Goal: Information Seeking & Learning: Learn about a topic

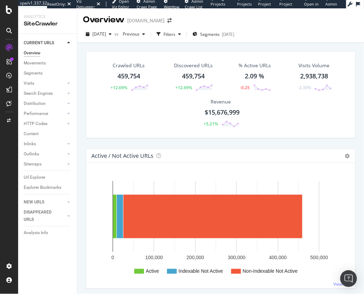
drag, startPoint x: 14, startPoint y: 10, endPoint x: 79, endPoint y: 4, distance: 65.5
click at [0, 0] on div at bounding box center [9, 147] width 18 height 294
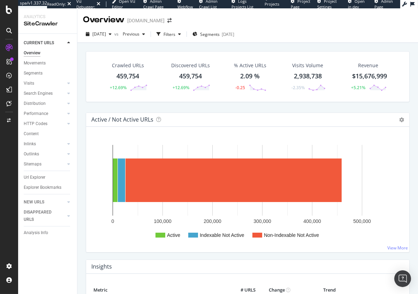
drag, startPoint x: 80, startPoint y: 103, endPoint x: 127, endPoint y: 99, distance: 46.9
click at [80, 103] on div "Crawled URLs 459,754 +12.69% Discovered URLs 459,754 +12.69% % Active URLs 2.09…" at bounding box center [247, 186] width 341 height 286
drag, startPoint x: 115, startPoint y: 106, endPoint x: 134, endPoint y: 45, distance: 63.6
click at [115, 106] on div "Crawled URLs 459,754 +12.69% Discovered URLs 459,754 +12.69% % Active URLs 2.09…" at bounding box center [247, 81] width 331 height 61
click at [175, 37] on div "Filters" at bounding box center [170, 34] width 12 height 6
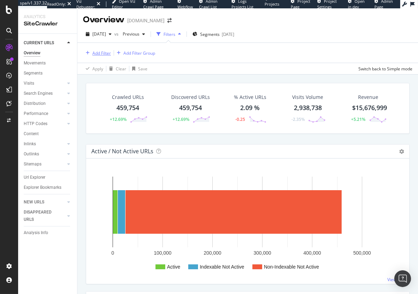
click at [110, 53] on div "Add Filter" at bounding box center [101, 53] width 18 height 6
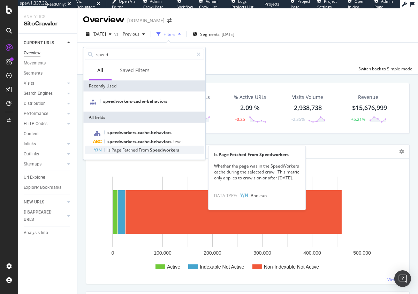
type input "speed"
drag, startPoint x: 144, startPoint y: 148, endPoint x: 151, endPoint y: 120, distance: 28.1
click at [144, 148] on span "From" at bounding box center [144, 150] width 11 height 6
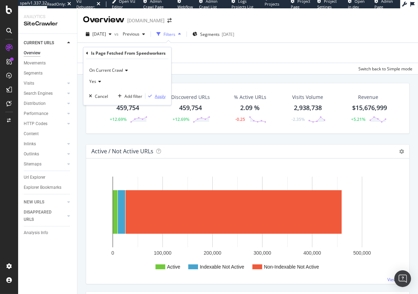
click at [161, 96] on div "Apply" at bounding box center [160, 96] width 11 height 6
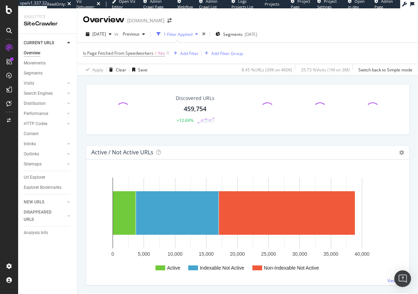
drag, startPoint x: 183, startPoint y: 140, endPoint x: 169, endPoint y: 141, distance: 14.3
click at [183, 140] on div "Discovered URLs 459,754 +12.69%" at bounding box center [247, 114] width 331 height 61
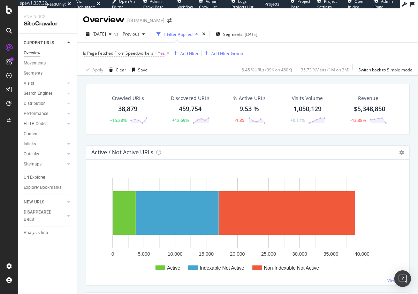
click at [189, 135] on div "Crawled URLs 38,879 +15.28% Discovered URLs 459,754 +12.69% % Active URLs 9.53 …" at bounding box center [247, 114] width 331 height 61
click at [168, 53] on icon at bounding box center [168, 53] width 6 height 7
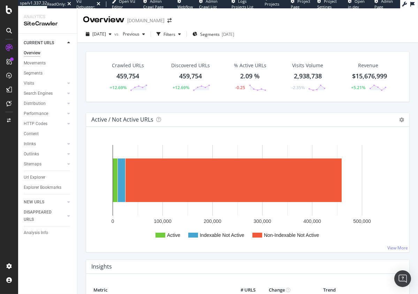
click at [85, 104] on div "Crawled URLs 459,754 +12.69% Discovered URLs 459,754 +12.69% % Active URLs 2.09…" at bounding box center [247, 81] width 331 height 61
drag, startPoint x: 42, startPoint y: 106, endPoint x: 145, endPoint y: 22, distance: 132.9
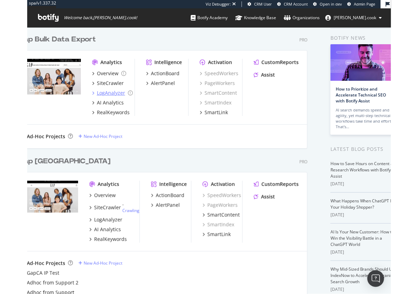
scroll to position [17, 0]
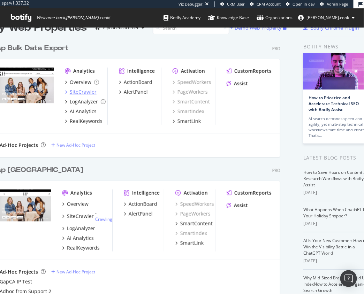
click at [82, 92] on div "SiteCrawler" at bounding box center [83, 92] width 27 height 7
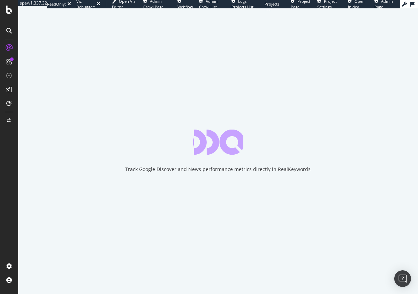
click at [35, 96] on div "Track Google Discover and News performance metrics directly in RealKeywords" at bounding box center [218, 151] width 400 height 286
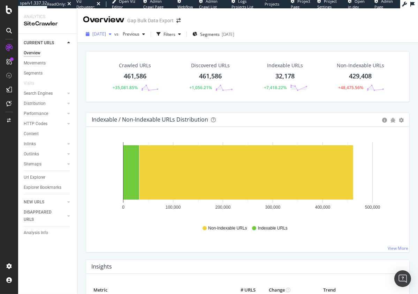
click at [106, 35] on span "2025 Jul. 15th" at bounding box center [99, 34] width 14 height 6
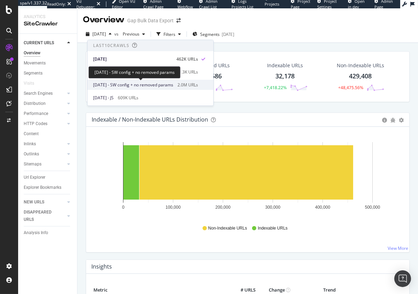
click at [132, 84] on span "2025 Apr. 29th - SW config + no removed params" at bounding box center [133, 85] width 80 height 6
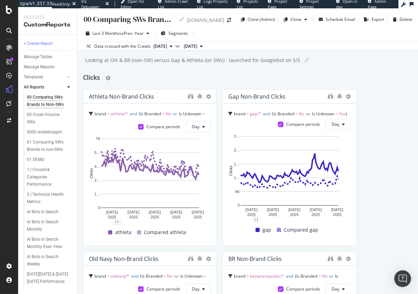
click at [262, 73] on div "Clicks" at bounding box center [248, 78] width 330 height 11
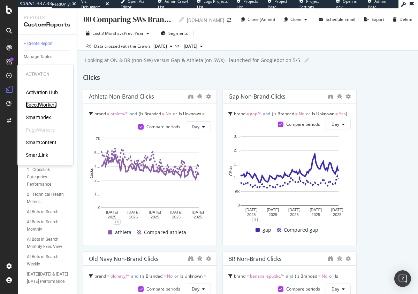
click at [45, 108] on div "SpeedWorkers" at bounding box center [41, 104] width 31 height 7
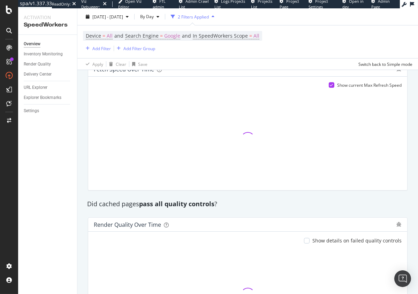
scroll to position [435, 0]
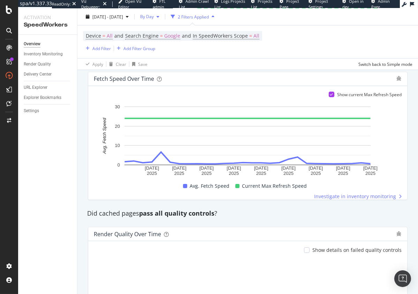
click at [154, 18] on span "By Day" at bounding box center [145, 17] width 16 height 6
click at [169, 30] on span "By Hour" at bounding box center [168, 31] width 18 height 6
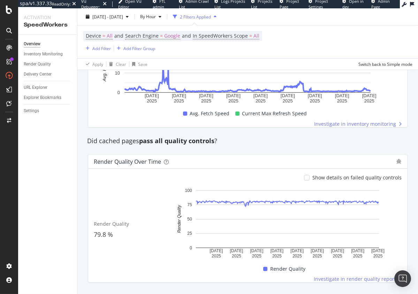
scroll to position [525, 0]
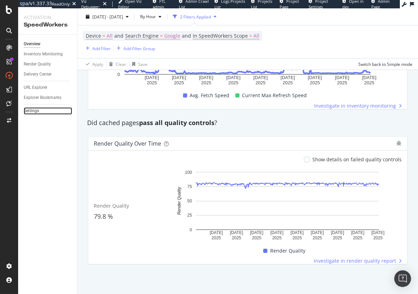
drag, startPoint x: 36, startPoint y: 112, endPoint x: 43, endPoint y: 111, distance: 6.4
click at [36, 112] on div "Settings" at bounding box center [31, 110] width 15 height 7
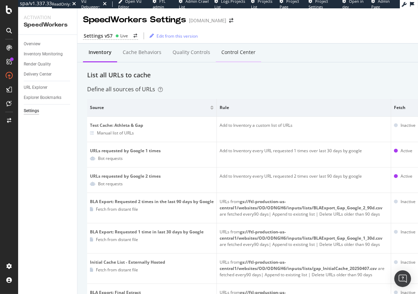
click at [257, 51] on div "Control Center" at bounding box center [238, 52] width 45 height 19
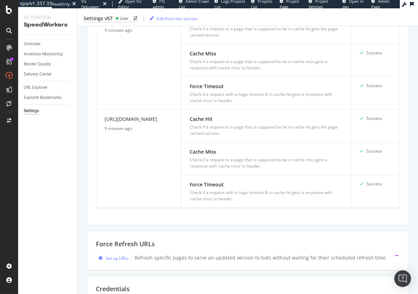
scroll to position [683, 0]
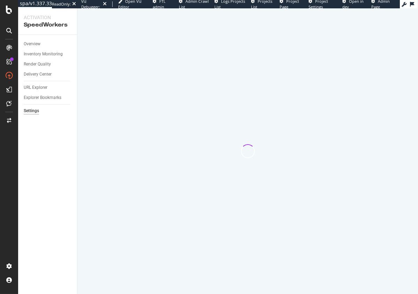
click at [57, 129] on div "Overview Inventory Monitoring Render Quality Delivery Center URL Explorer Explo…" at bounding box center [47, 164] width 59 height 259
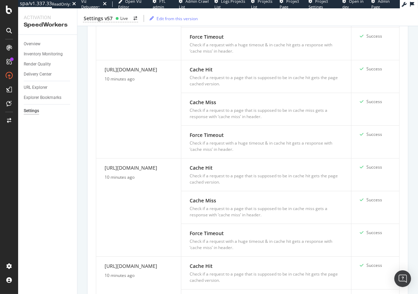
scroll to position [683, 0]
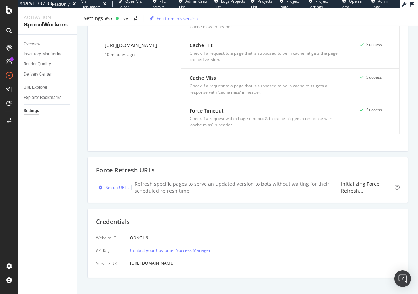
drag, startPoint x: 78, startPoint y: 137, endPoint x: 51, endPoint y: 93, distance: 51.0
drag, startPoint x: 36, startPoint y: 44, endPoint x: 96, endPoint y: 7, distance: 70.5
click at [0, 0] on div "spa/v1.337.33 ReadOnly: Viz Debugger: Open Viz Editor FTL admin Admin Crawl Lis…" at bounding box center [209, 147] width 418 height 294
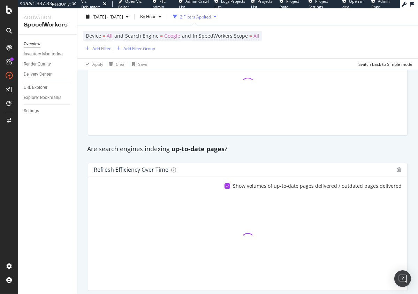
scroll to position [269, 0]
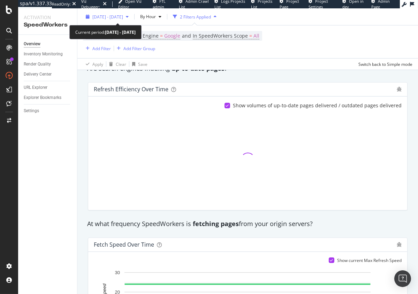
click at [116, 17] on span "[DATE] - [DATE]" at bounding box center [107, 17] width 31 height 6
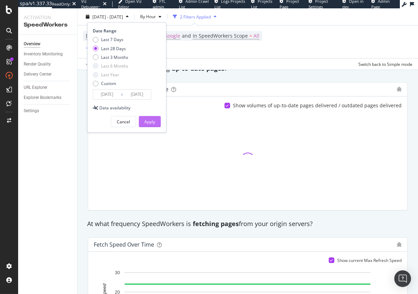
click at [114, 39] on div "Last 7 Days" at bounding box center [112, 40] width 22 height 6
type input "[DATE]"
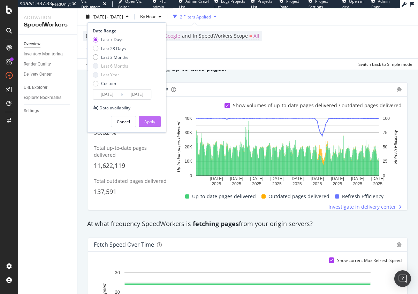
click at [148, 122] on div "Apply" at bounding box center [149, 122] width 11 height 6
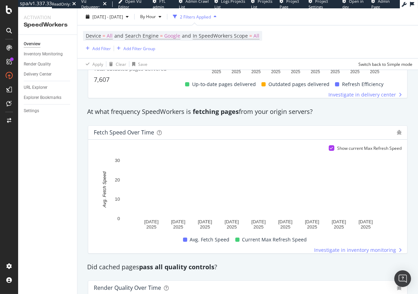
scroll to position [466, 0]
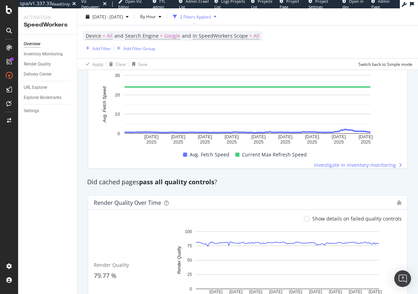
click at [87, 131] on div "Fetch Speed over time Show current Max Refresh Speed [DATE] [DATE] [DATE] [DATE…" at bounding box center [248, 104] width 328 height 139
drag, startPoint x: 51, startPoint y: 54, endPoint x: 74, endPoint y: 53, distance: 23.7
click at [51, 54] on div "Inventory Monitoring" at bounding box center [43, 54] width 39 height 7
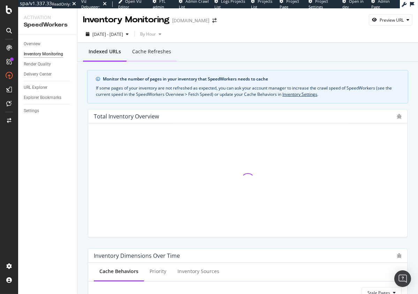
click at [151, 54] on div "Cache refreshes" at bounding box center [151, 51] width 39 height 7
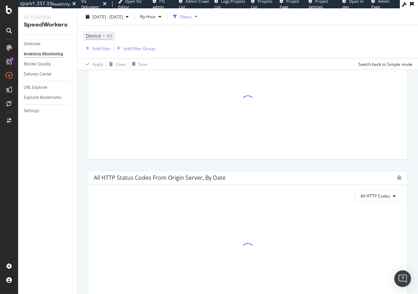
scroll to position [504, 0]
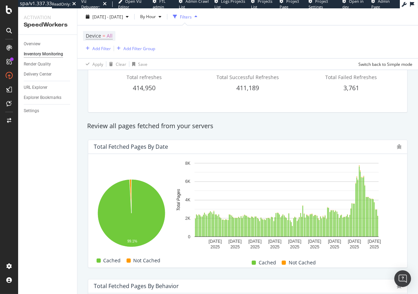
scroll to position [0, 0]
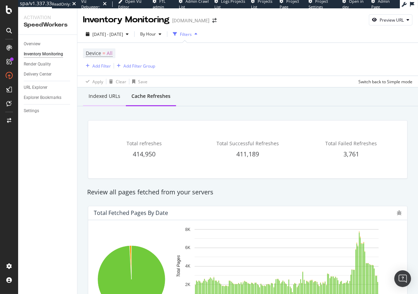
click at [106, 97] on div "Indexed URLs" at bounding box center [105, 96] width 32 height 7
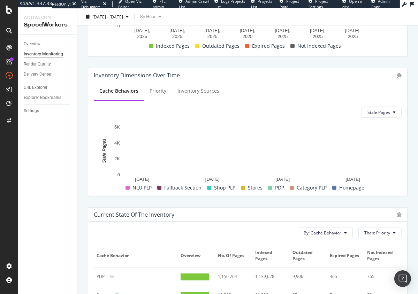
scroll to position [322, 0]
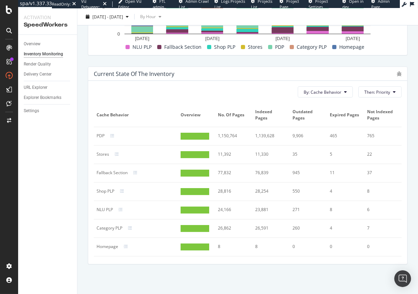
click at [272, 135] on div "1,139,628" at bounding box center [269, 136] width 29 height 6
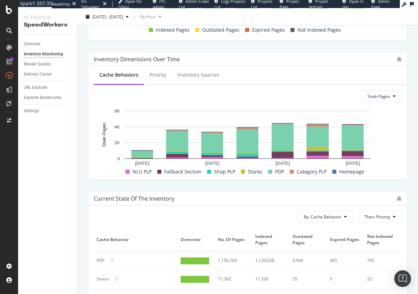
scroll to position [189, 0]
